Goal: Check status: Check status

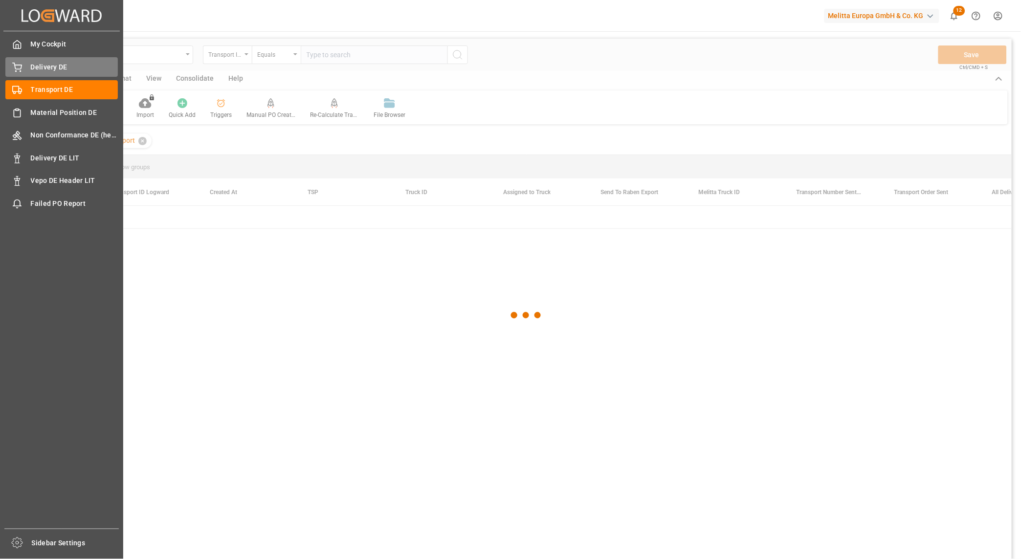
click at [23, 68] on div "Delivery DE Delivery DE" at bounding box center [61, 66] width 112 height 19
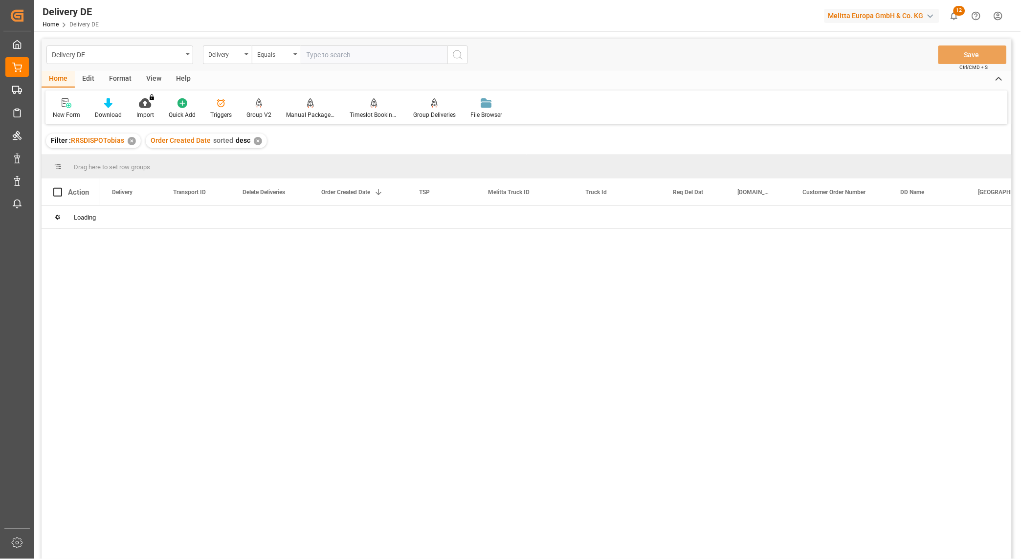
click at [363, 60] on input "text" at bounding box center [374, 54] width 147 height 19
paste input "92558937"
type input "92558937"
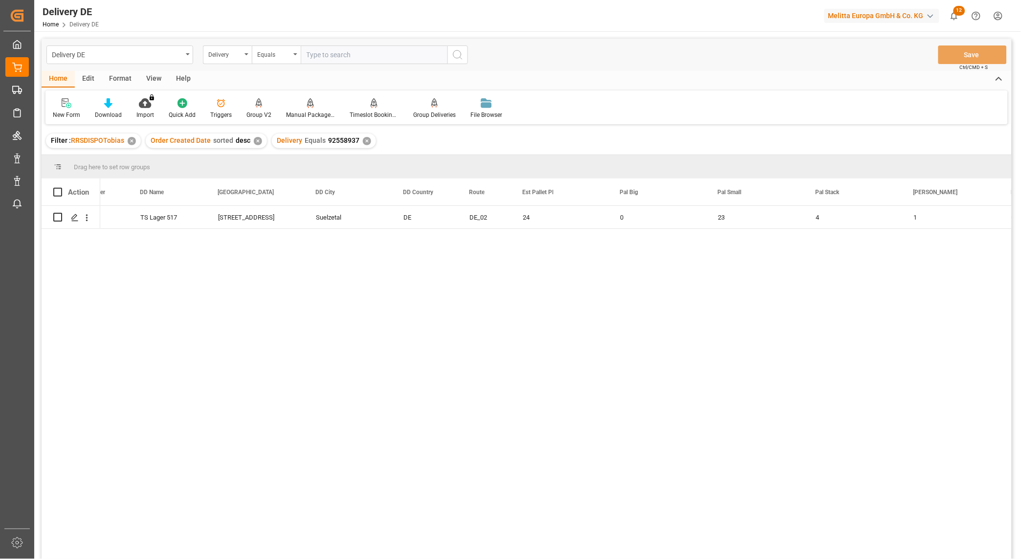
scroll to position [0, 760]
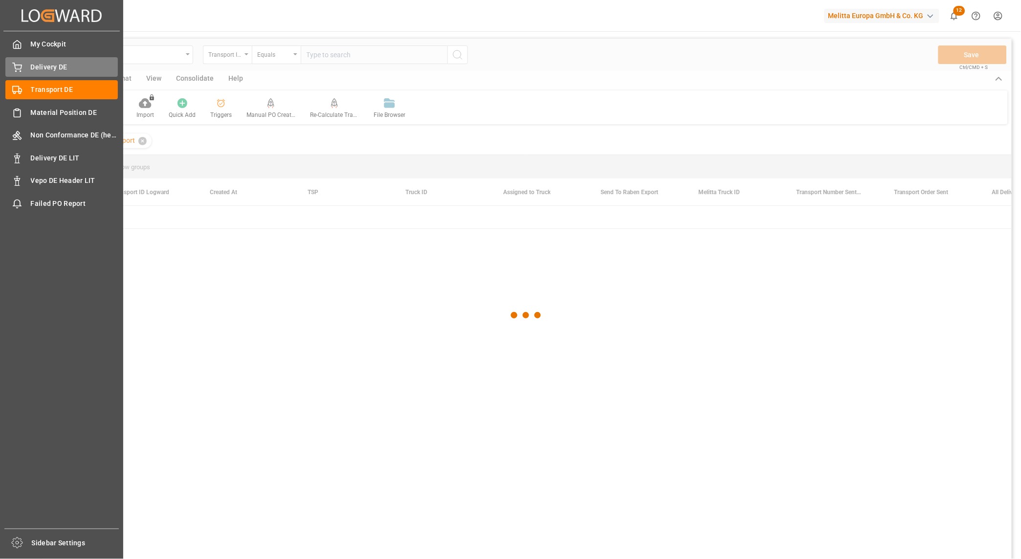
click at [13, 69] on icon at bounding box center [17, 68] width 10 height 10
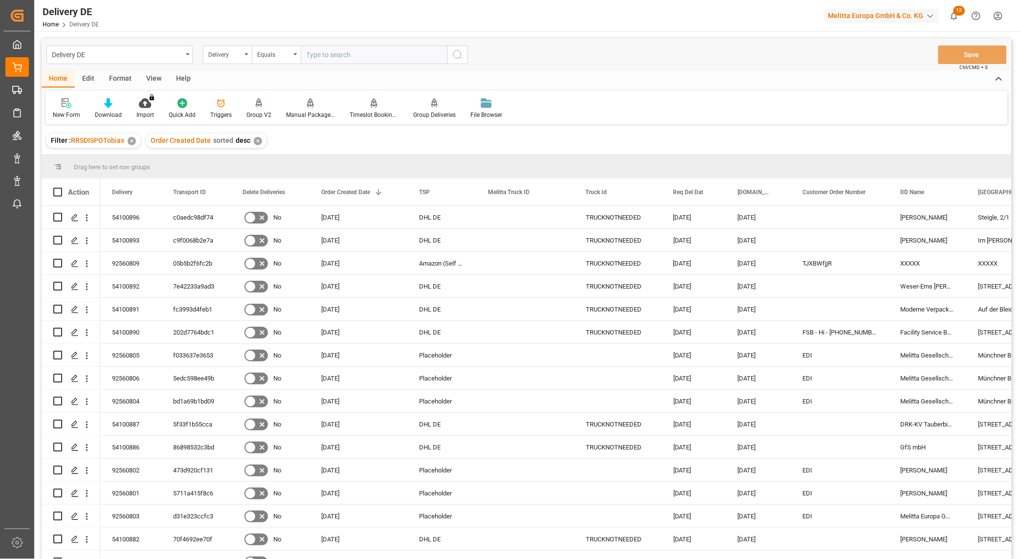
click at [329, 54] on input "text" at bounding box center [374, 54] width 147 height 19
paste input "92558937"
type input "92558937"
click at [454, 55] on icon "search button" at bounding box center [458, 55] width 12 height 12
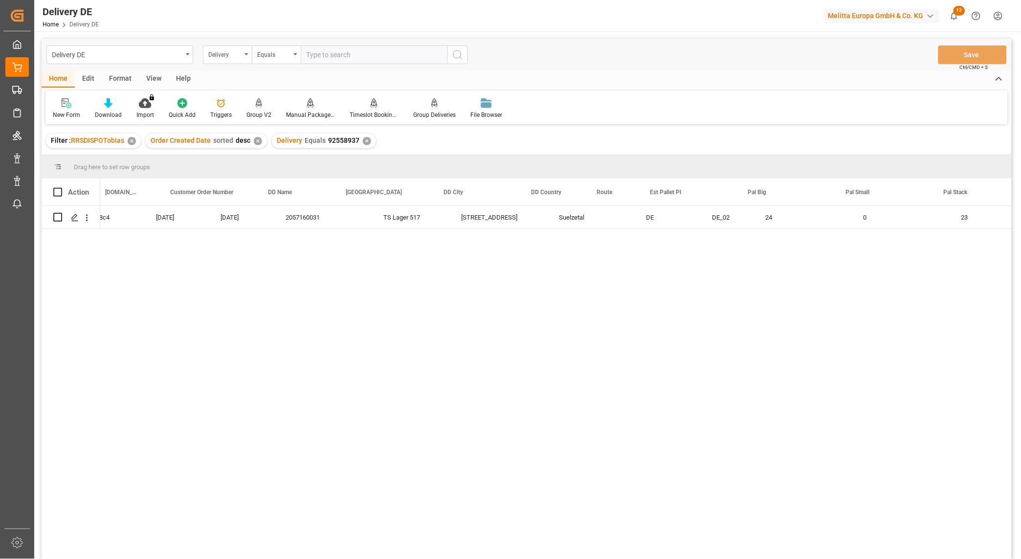
scroll to position [0, 649]
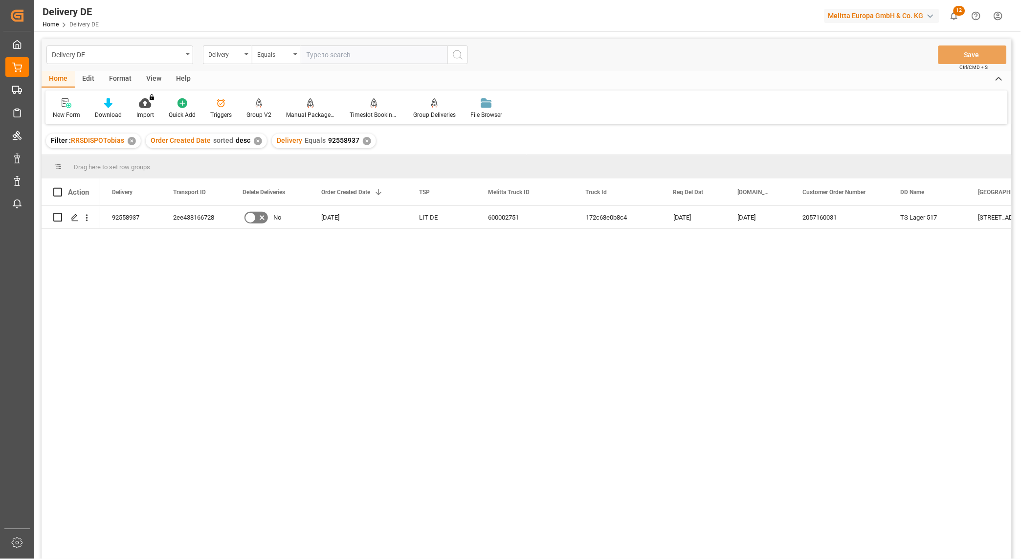
click at [339, 50] on input "text" at bounding box center [374, 54] width 147 height 19
type input "925"
click at [363, 139] on div "✕" at bounding box center [367, 141] width 8 height 8
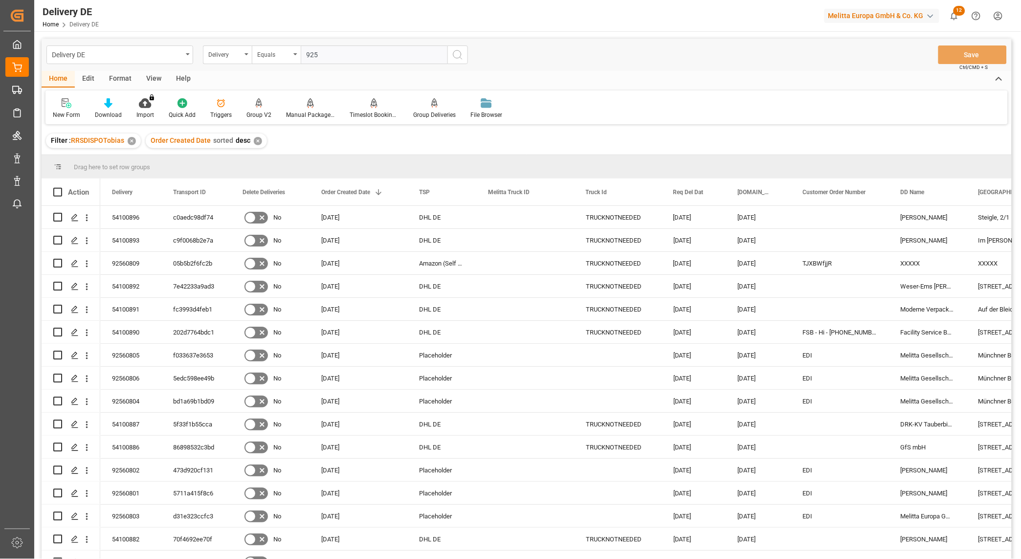
drag, startPoint x: 417, startPoint y: 52, endPoint x: 75, endPoint y: 35, distance: 342.6
click at [75, 35] on div "Delivery DE Delivery Equals 925 Save Ctrl/CMD + S Home Edit Format View Help Ne…" at bounding box center [526, 367] width 985 height 672
click at [329, 60] on input "text" at bounding box center [374, 54] width 147 height 19
paste input "92560814"
type input "92560814"
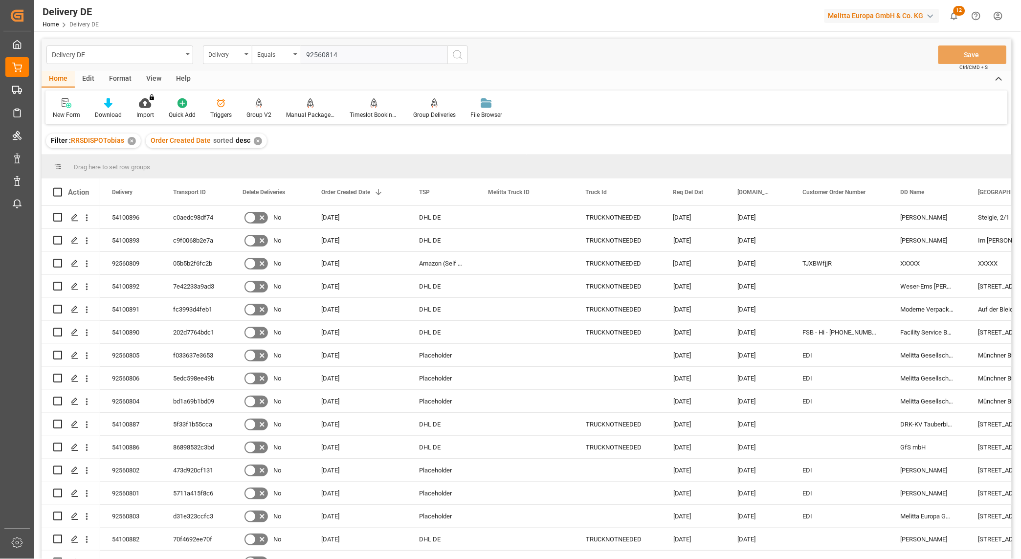
click at [458, 49] on icon "search button" at bounding box center [458, 55] width 12 height 12
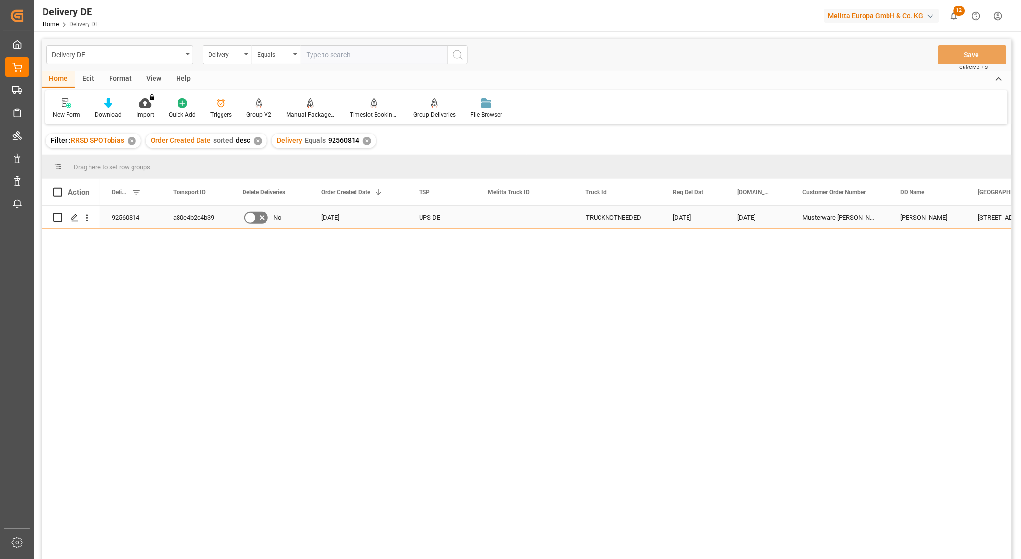
click at [123, 210] on div "92560814" at bounding box center [130, 217] width 61 height 22
click at [150, 320] on div "92560814 a80e4b2d4b39 No 23.09.2025 UPS DE TRUCKNOTNEEDED 29.09.2025 24.09.2025…" at bounding box center [555, 385] width 911 height 359
click at [773, 369] on div "92560814 a80e4b2d4b39 No 23.09.2025 UPS DE TRUCKNOTNEEDED 29.09.2025 24.09.2025…" at bounding box center [555, 385] width 911 height 359
click at [148, 330] on div "92560814 a80e4b2d4b39 No 23.09.2025 UPS DE TRUCKNOTNEEDED 29.09.2025 24.09.2025…" at bounding box center [555, 385] width 911 height 359
click at [220, 57] on div "Delivery" at bounding box center [224, 53] width 33 height 11
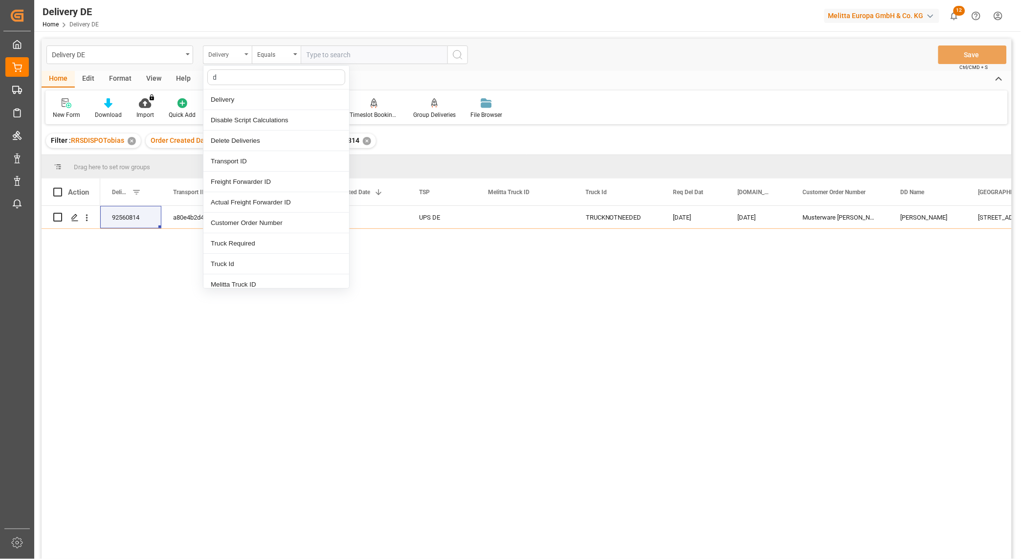
type input "dd"
click at [228, 201] on div "DD City" at bounding box center [276, 202] width 146 height 21
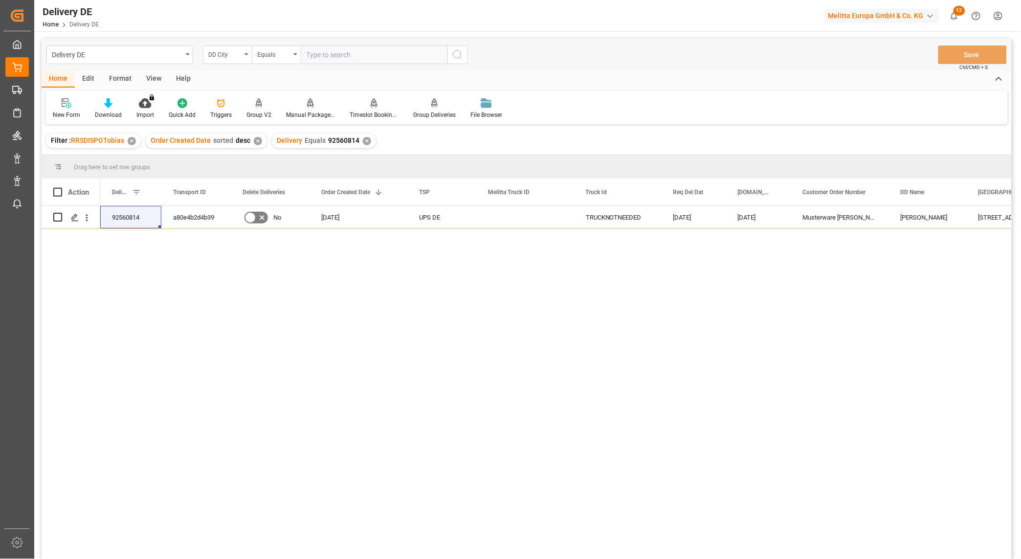
click at [319, 62] on input "text" at bounding box center [374, 54] width 147 height 19
type input "coswig"
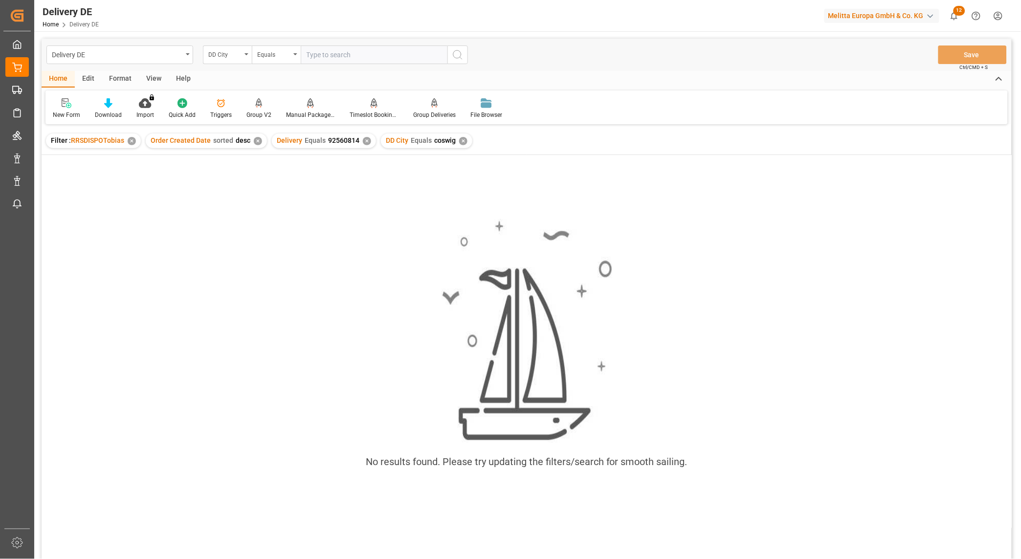
click at [363, 140] on div "✕" at bounding box center [367, 141] width 8 height 8
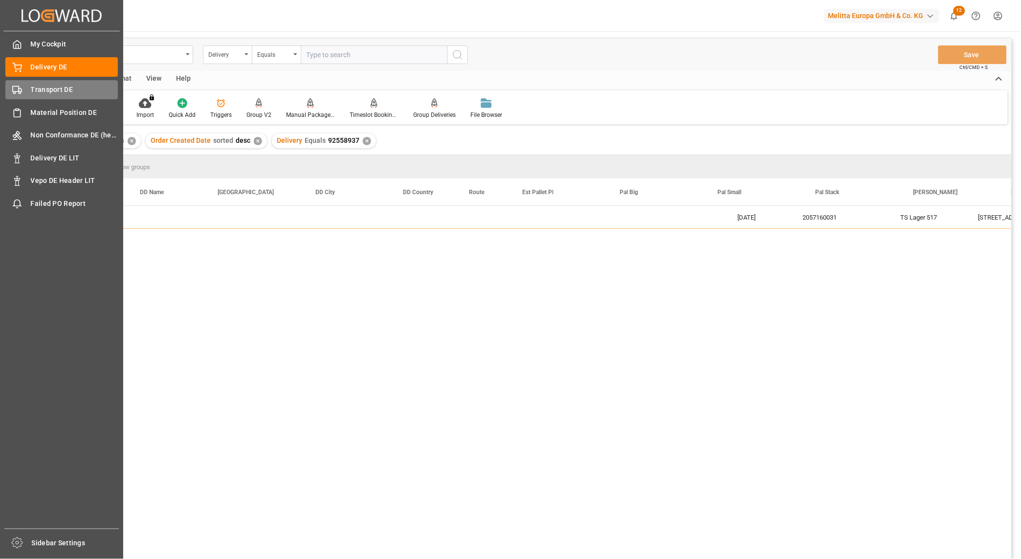
scroll to position [0, 760]
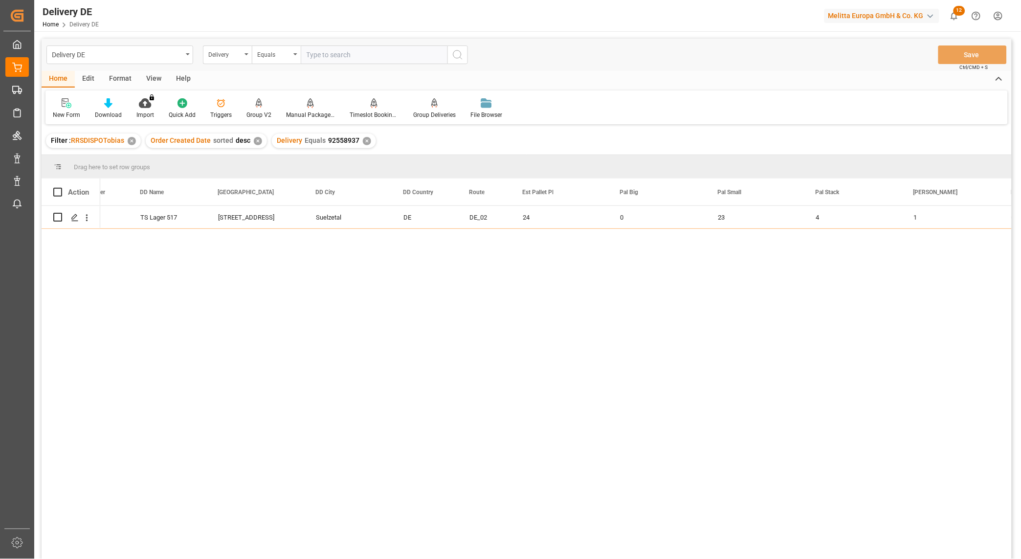
click at [321, 57] on input "text" at bounding box center [374, 54] width 147 height 19
type input "92558659"
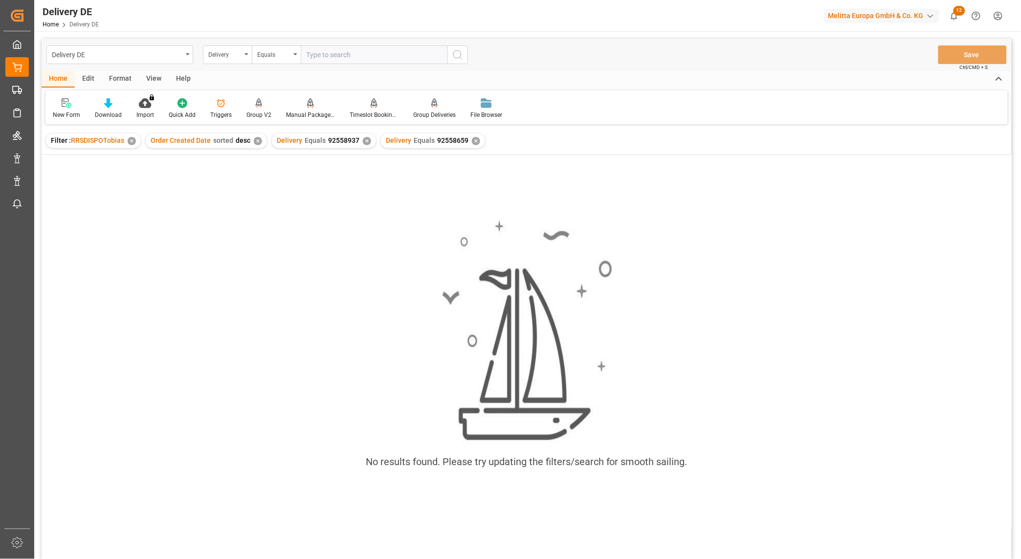
click at [367, 140] on div "✕" at bounding box center [367, 141] width 8 height 8
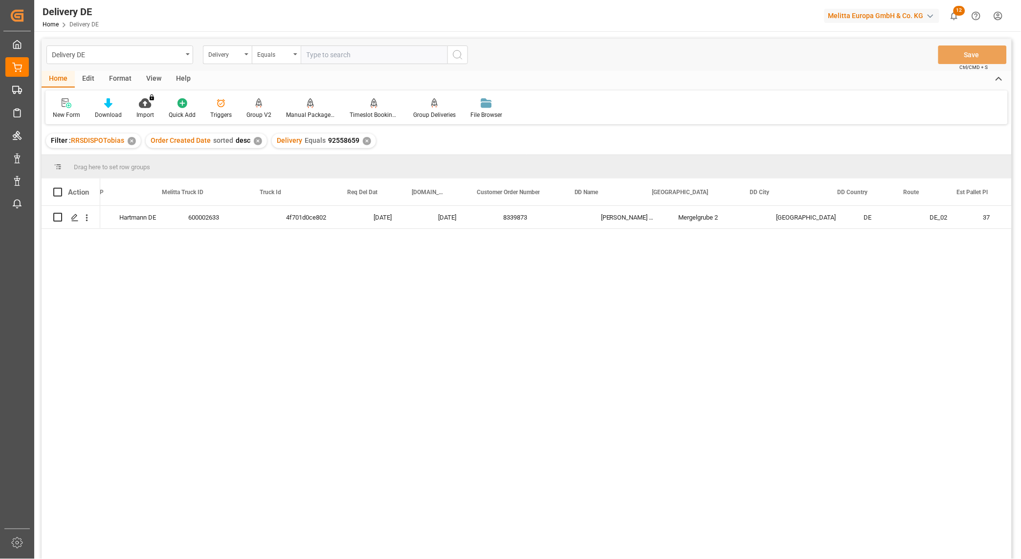
scroll to position [0, 326]
click at [857, 341] on div "8339873 [PERSON_NAME] Handels GmbH Co. KG Mergelgrube 2 [GEOGRAPHIC_DATA] DE DE…" at bounding box center [555, 385] width 911 height 359
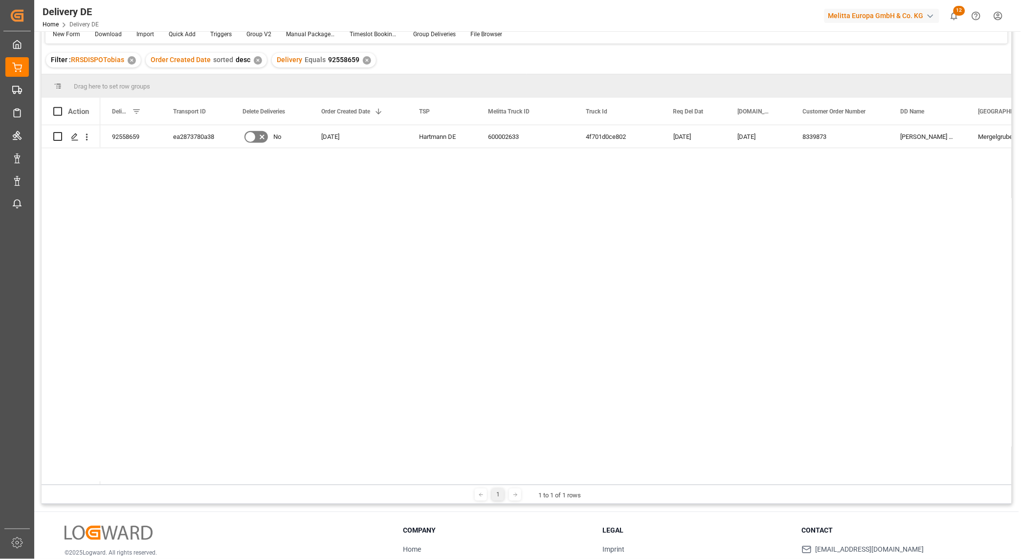
scroll to position [0, 0]
